Goal: Find specific page/section: Locate a particular part of the current website

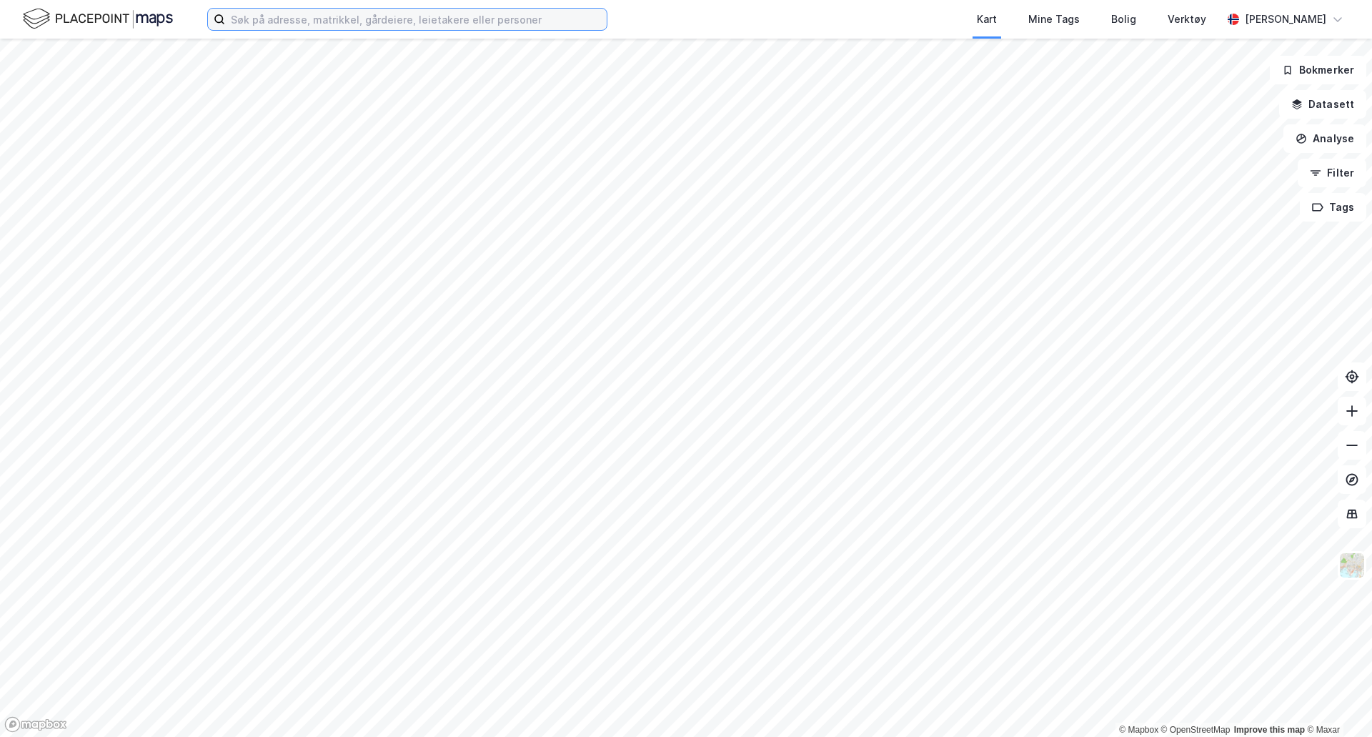
click at [322, 25] on input at bounding box center [416, 19] width 382 height 21
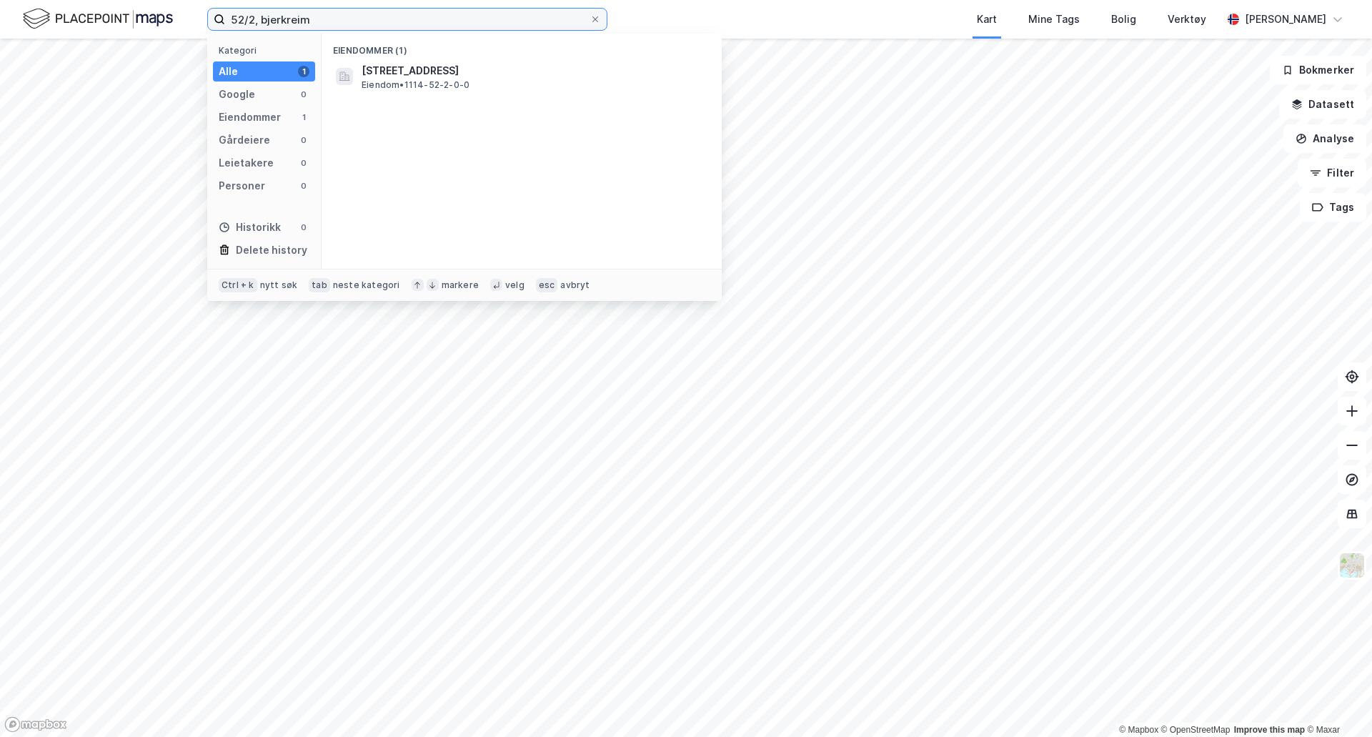
type input "52/2, bjerkreim"
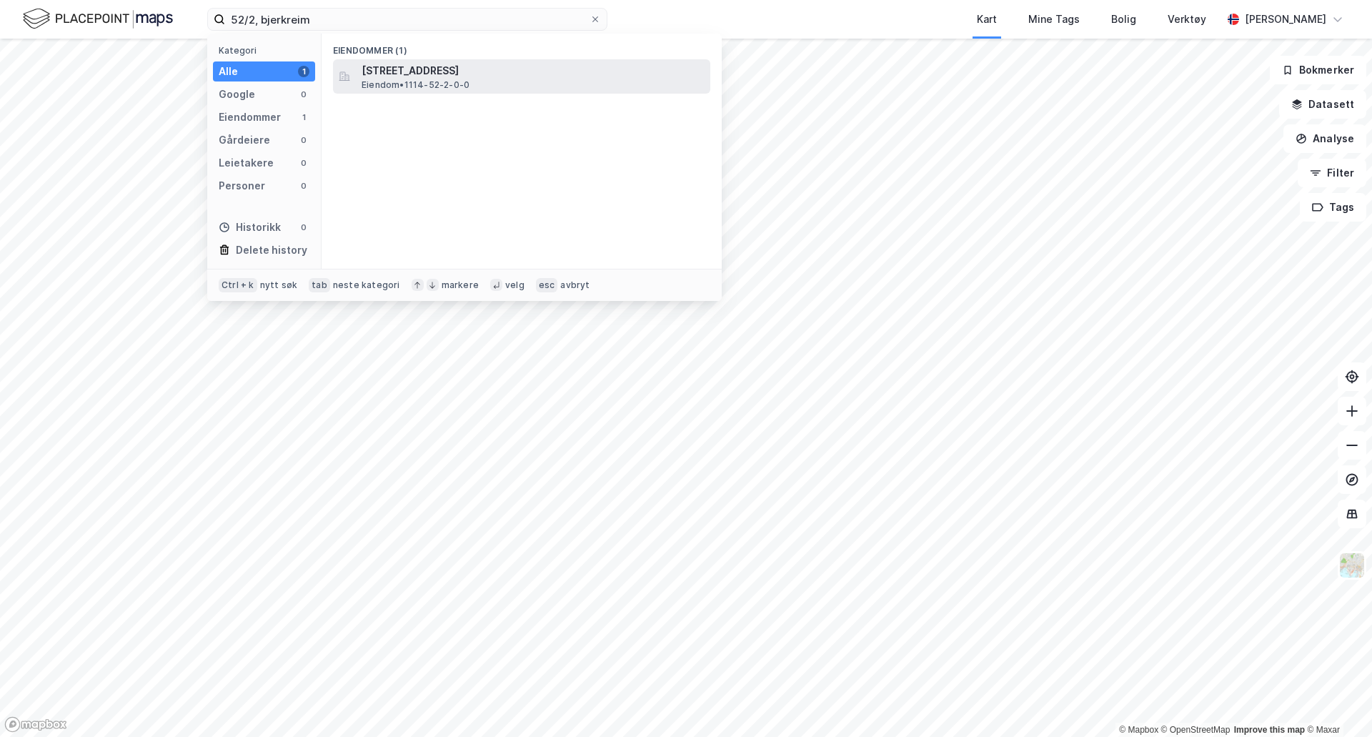
click at [397, 82] on span "Eiendom • 1114-52-2-0-0" at bounding box center [415, 84] width 108 height 11
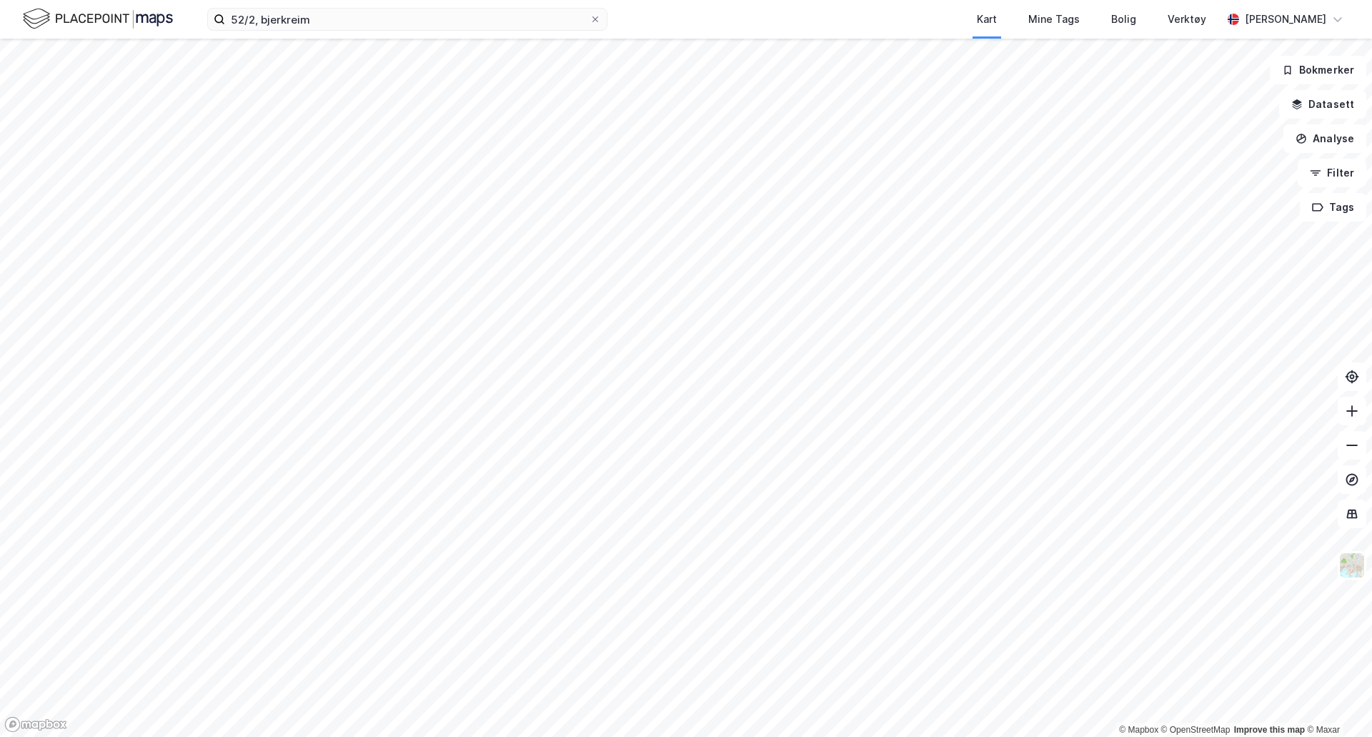
click at [734, 18] on div "52/2, bjerkreim Kart Mine Tags Bolig Verktøy [PERSON_NAME] © Mapbox © OpenStree…" at bounding box center [686, 368] width 1372 height 737
